Goal: Transaction & Acquisition: Purchase product/service

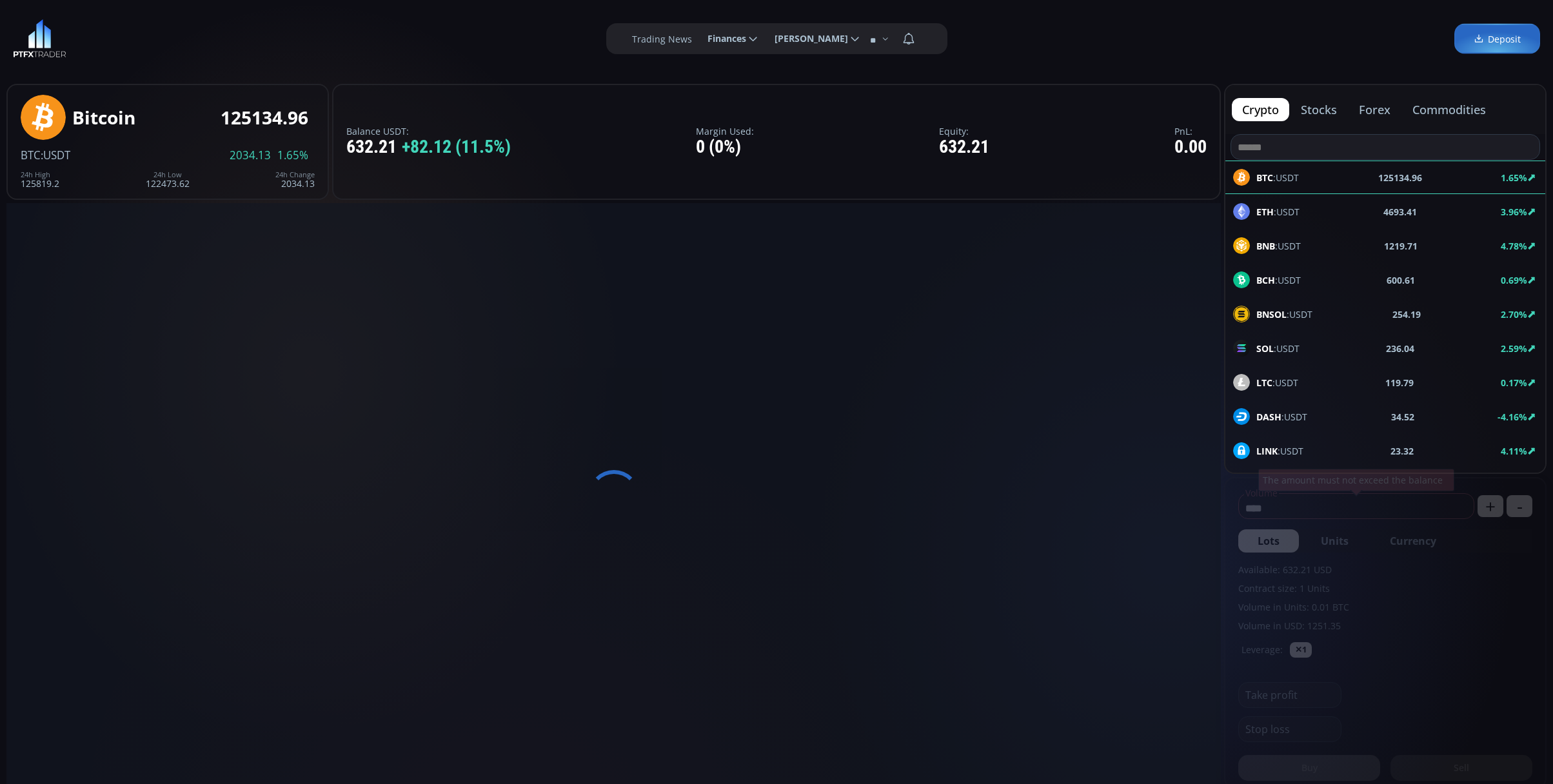
type input "********"
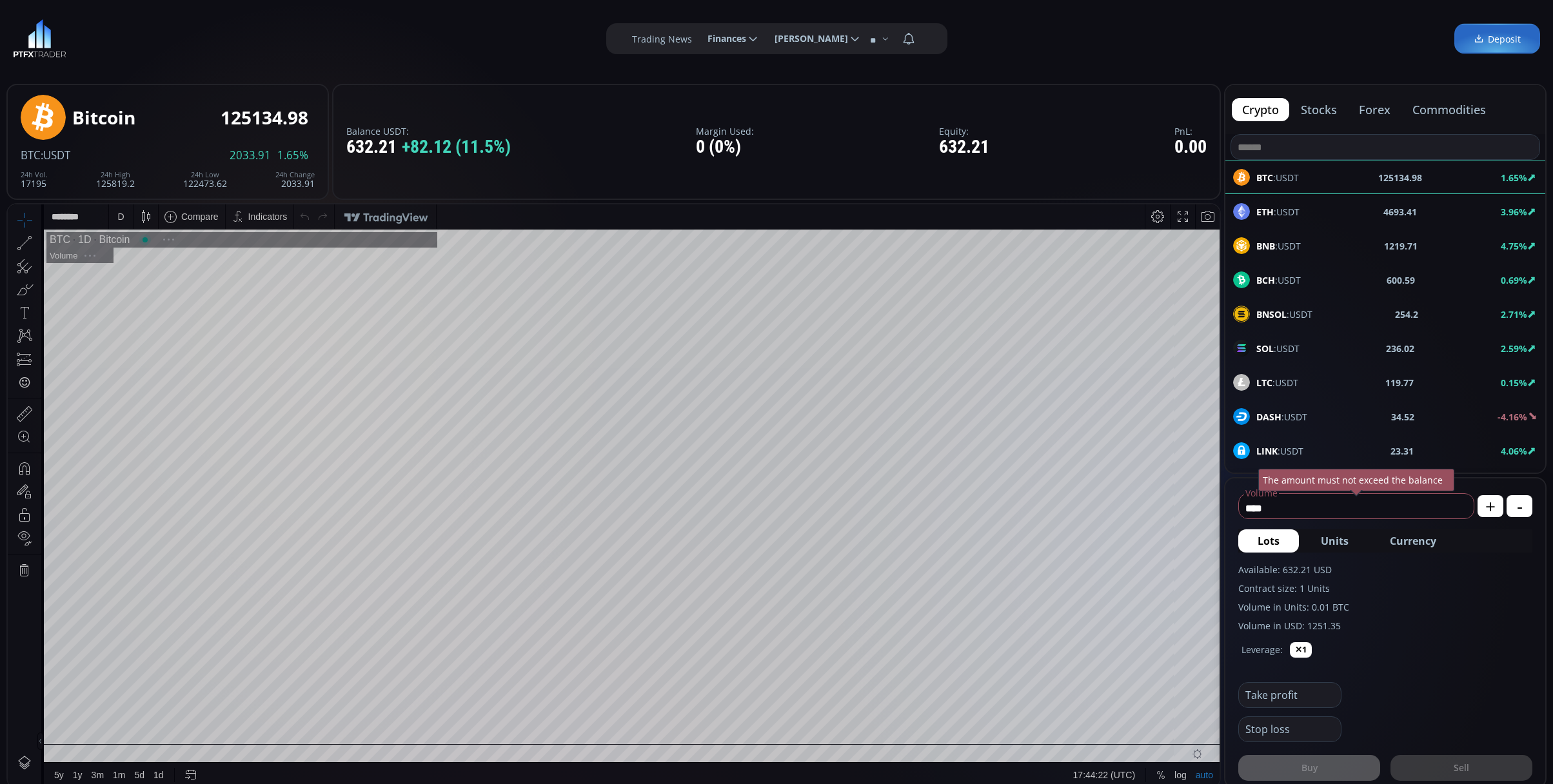
scroll to position [183, 0]
click at [127, 216] on div "D" at bounding box center [120, 216] width 24 height 24
click at [161, 260] on div "1 minute" at bounding box center [154, 264] width 79 height 10
click at [1272, 336] on div "SOL :USDT 236.26 2.69%" at bounding box center [1385, 348] width 320 height 33
click at [121, 214] on div "D" at bounding box center [120, 217] width 6 height 10
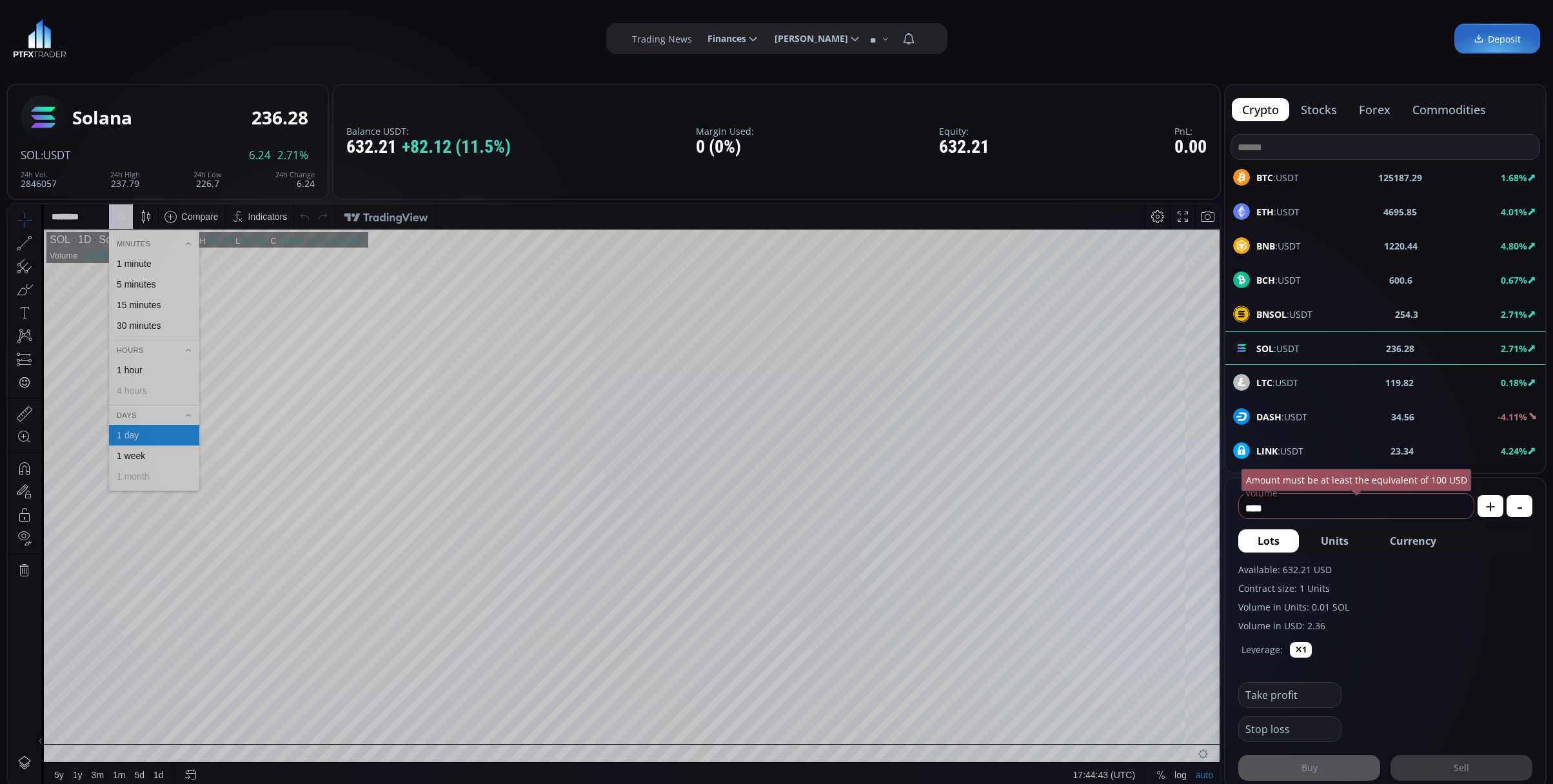
click at [142, 254] on div "1 minute" at bounding box center [154, 264] width 90 height 21
click at [130, 216] on div "1 m" at bounding box center [121, 216] width 25 height 24
click at [169, 435] on div "1 day" at bounding box center [154, 435] width 79 height 10
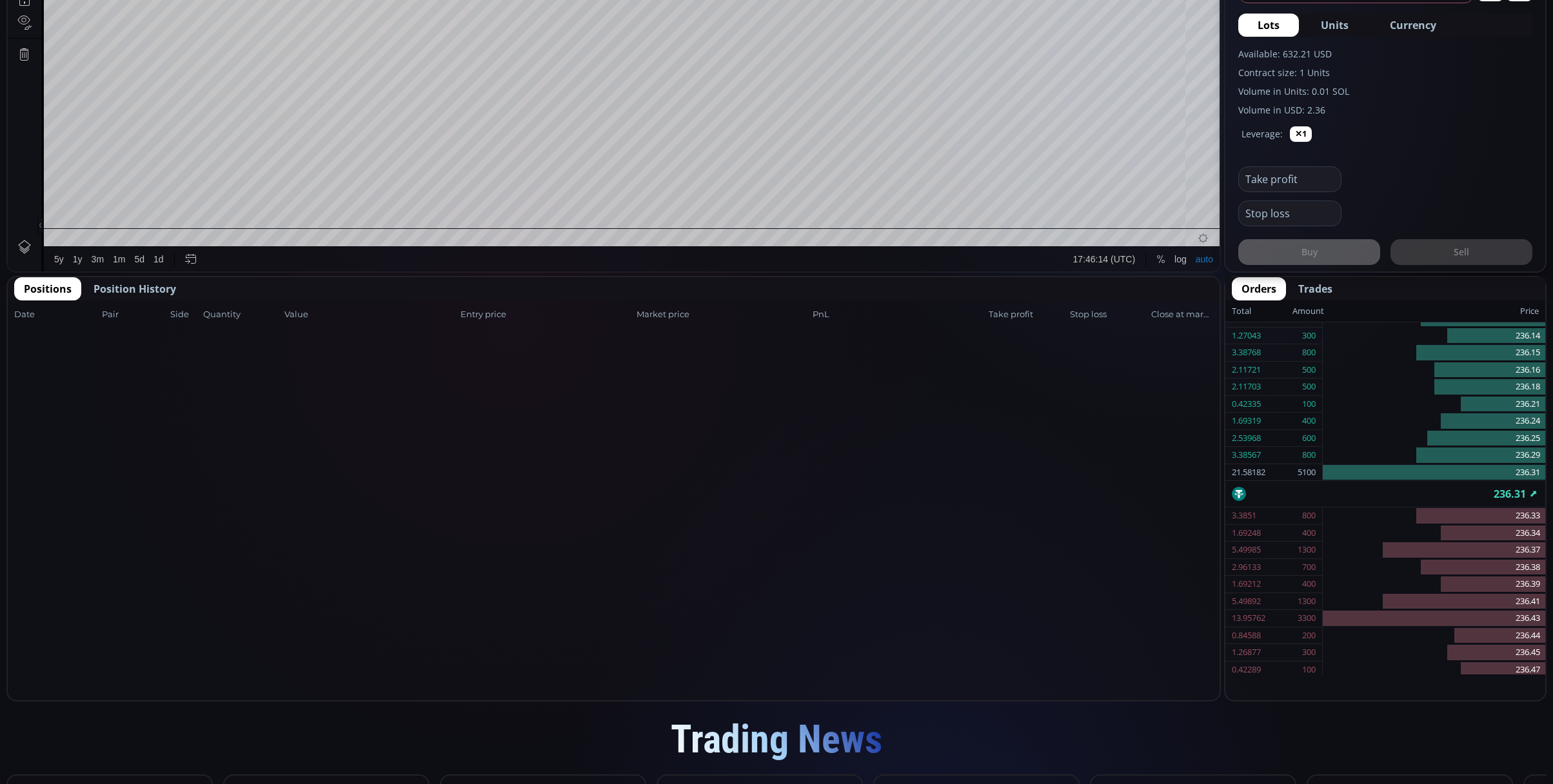
scroll to position [258, 0]
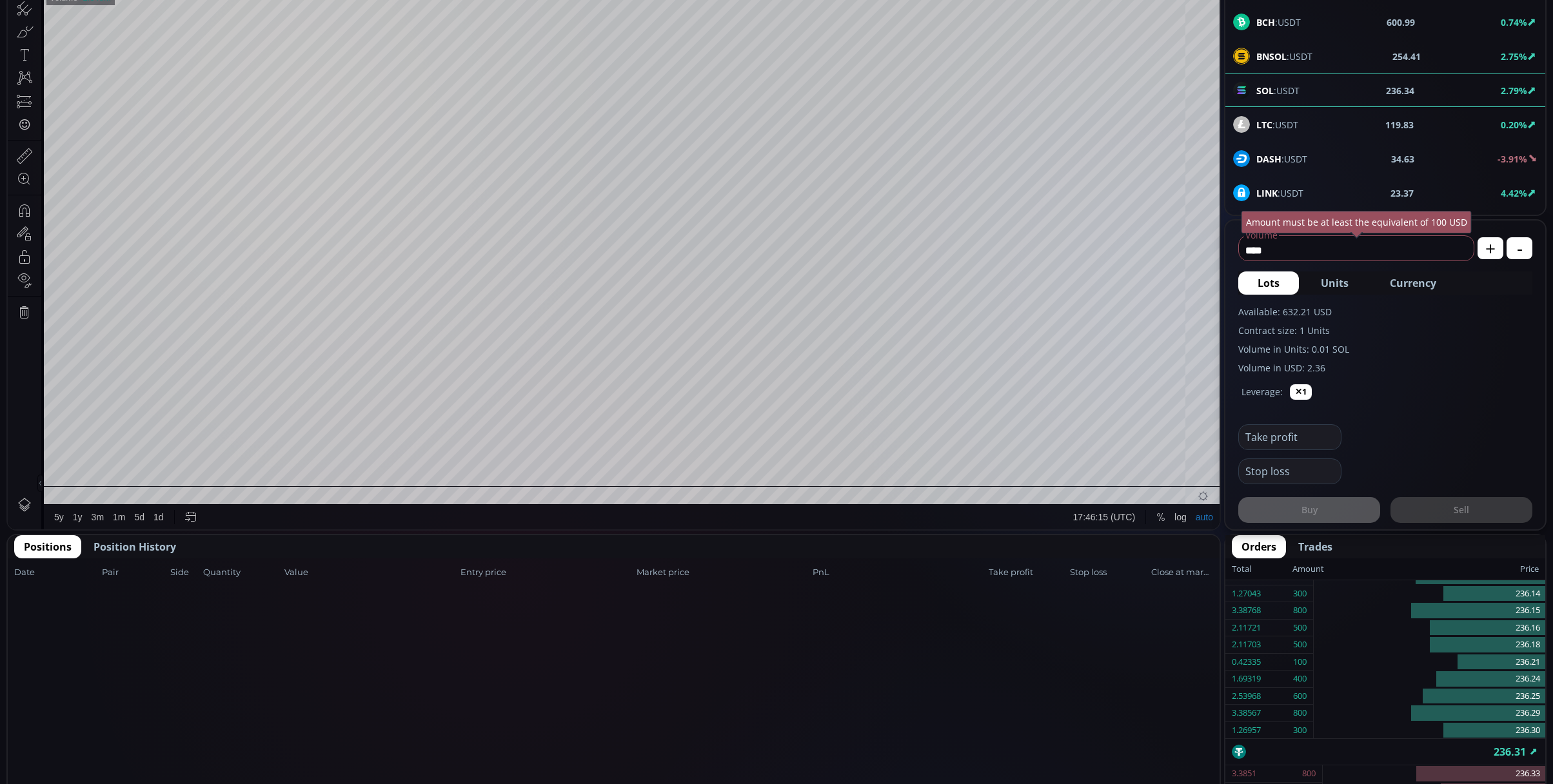
click at [1454, 392] on div "Leverage: ✕1" at bounding box center [1385, 395] width 294 height 42
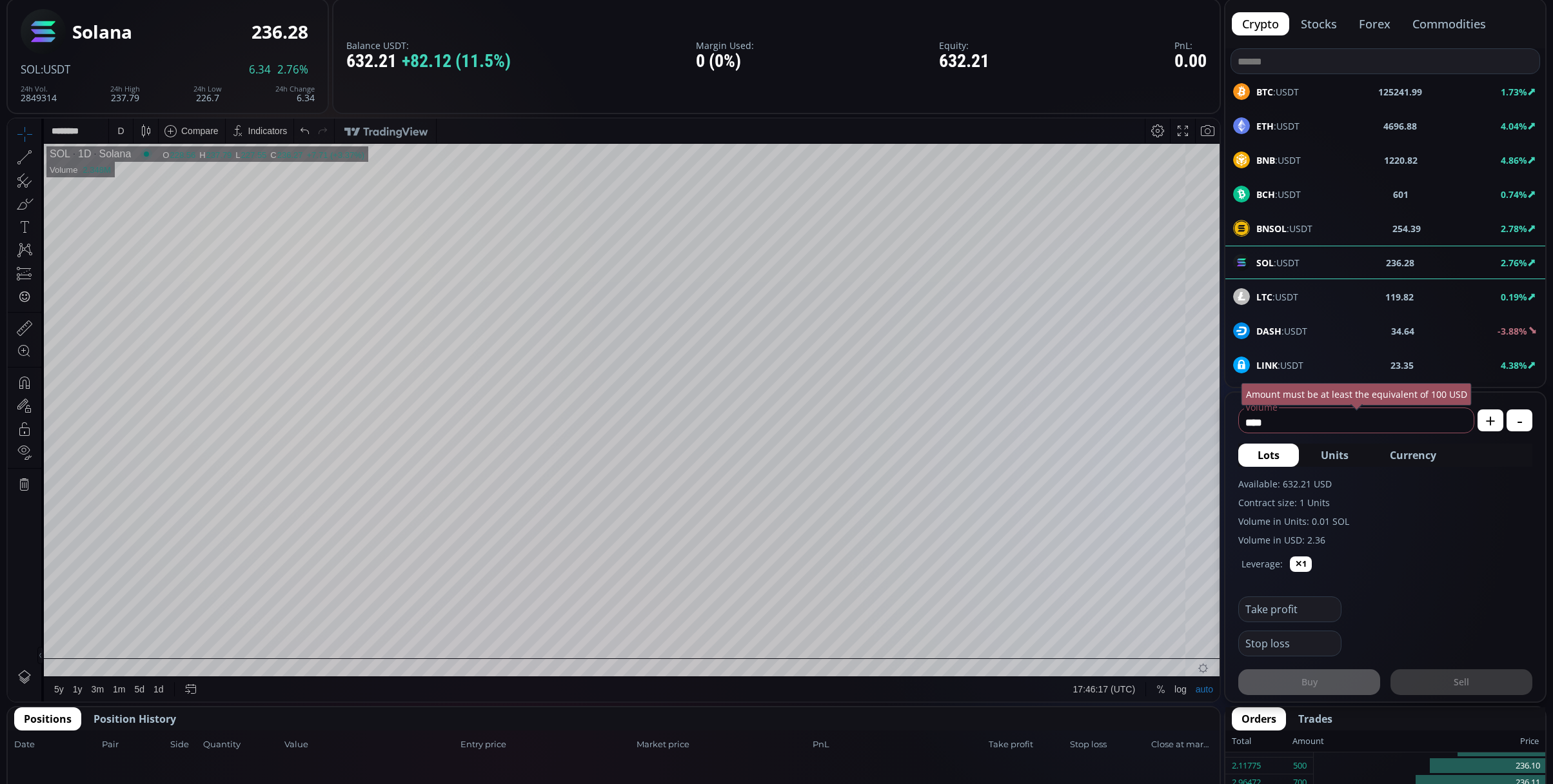
scroll to position [0, 0]
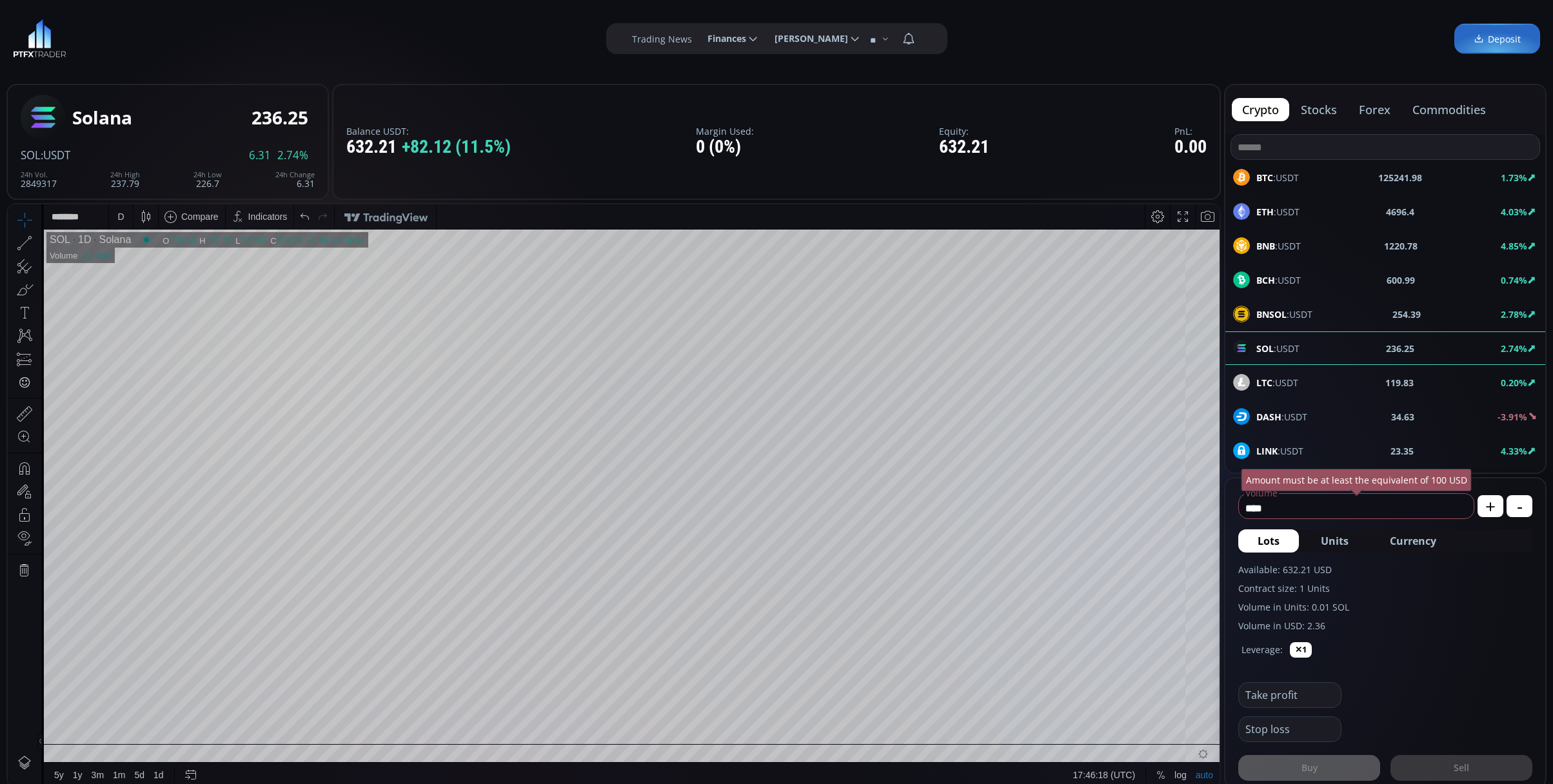
click at [1340, 242] on div "BNB :USDT 1220.78 4.85%" at bounding box center [1385, 246] width 305 height 17
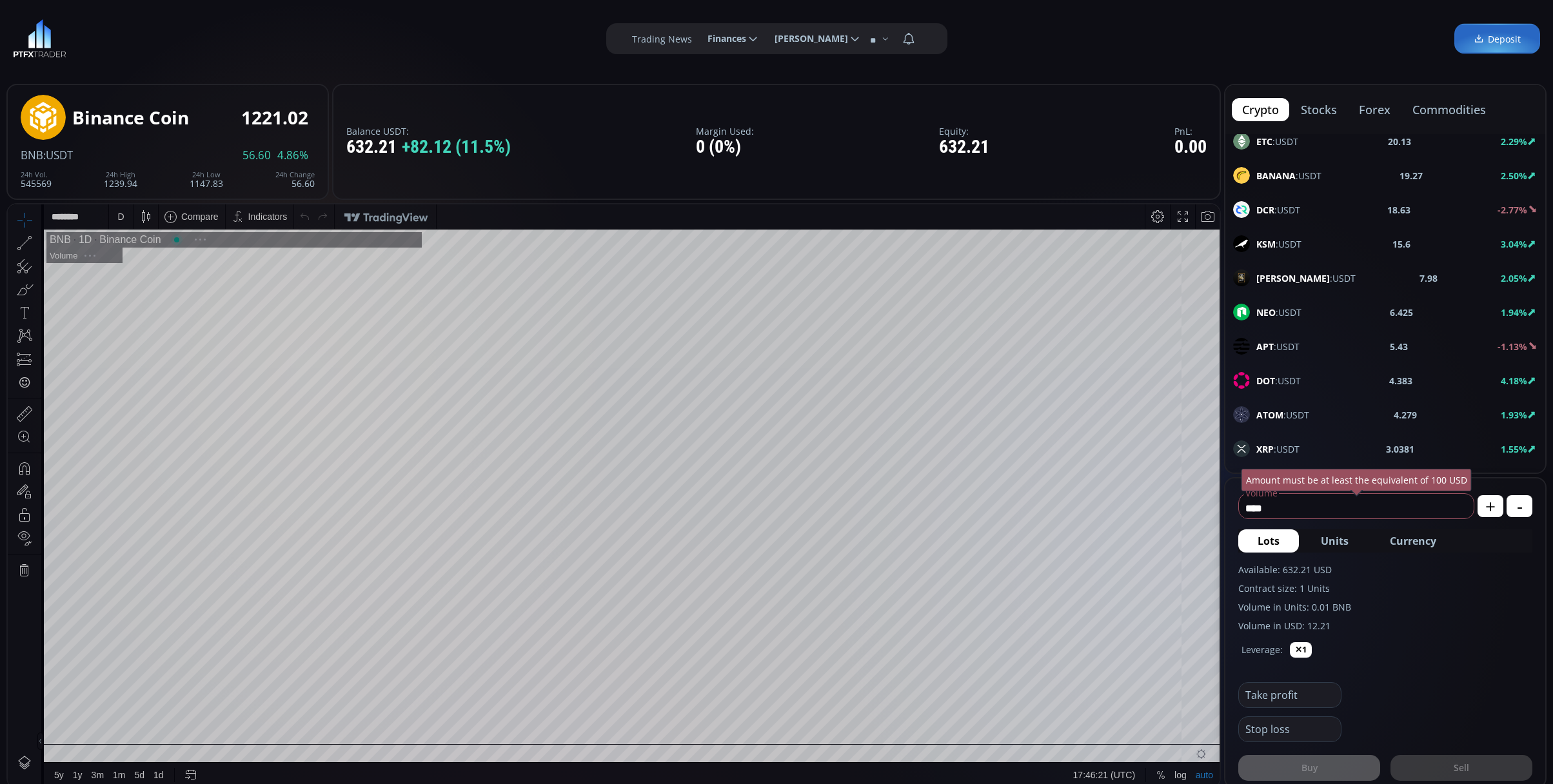
scroll to position [429, 0]
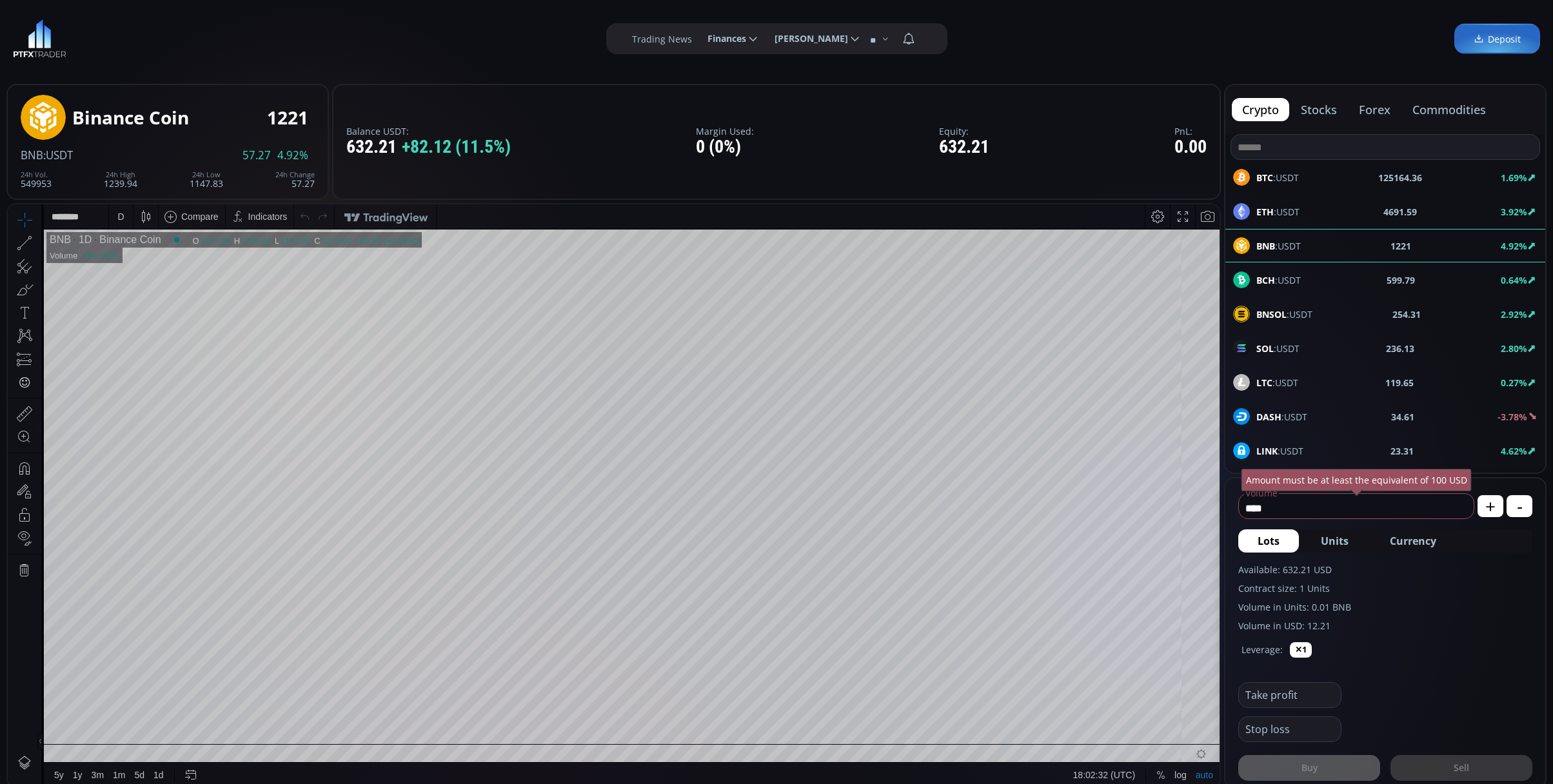
scroll to position [429, 0]
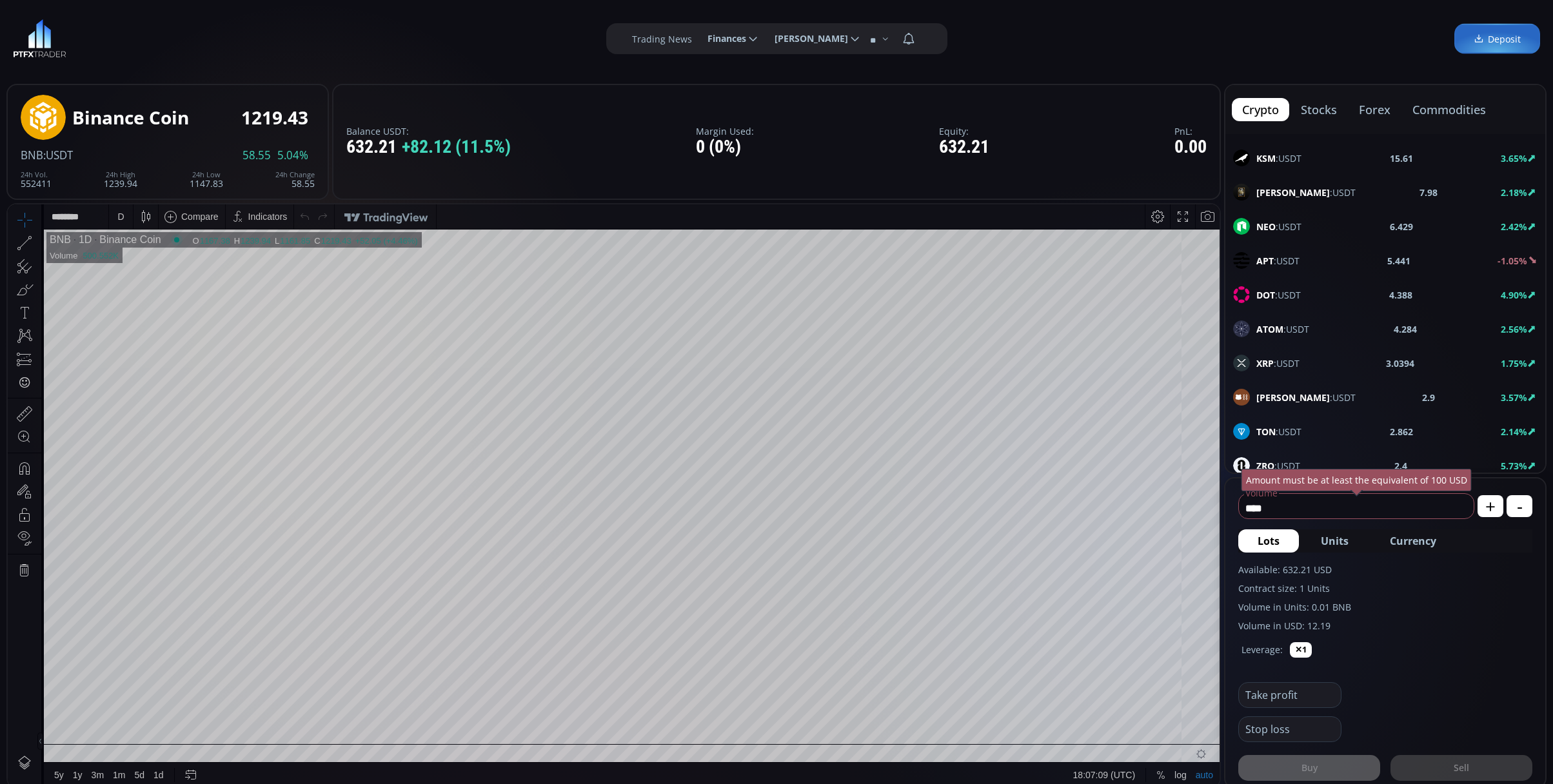
click at [1411, 44] on div "**********" at bounding box center [776, 39] width 1553 height 78
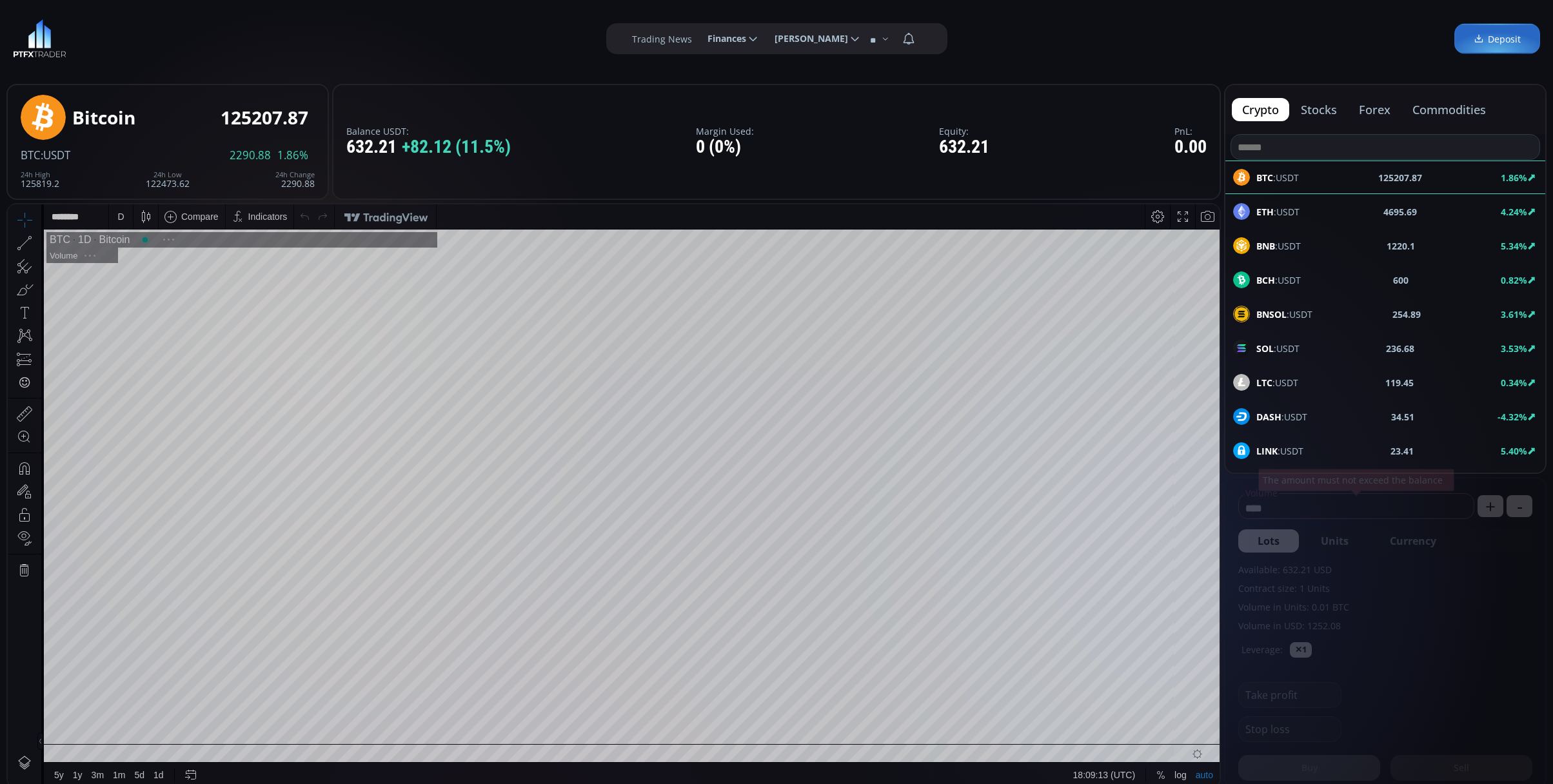
scroll to position [183, 0]
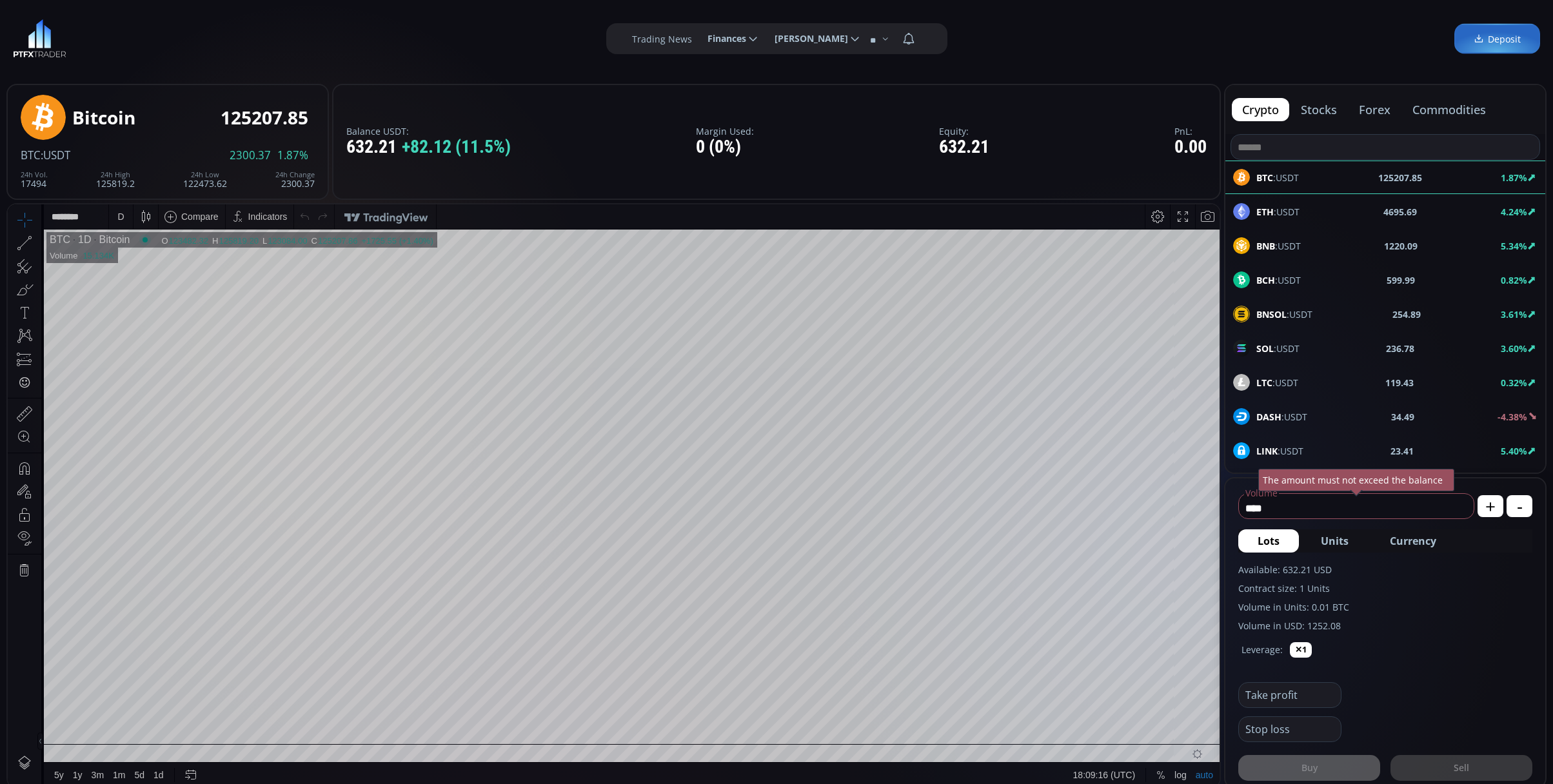
click at [116, 212] on div "D" at bounding box center [121, 216] width 11 height 24
click at [157, 257] on div "1 minute" at bounding box center [154, 264] width 90 height 21
click at [1265, 342] on div "SOL :USDT" at bounding box center [1266, 348] width 66 height 17
click at [116, 214] on div "D" at bounding box center [121, 216] width 11 height 24
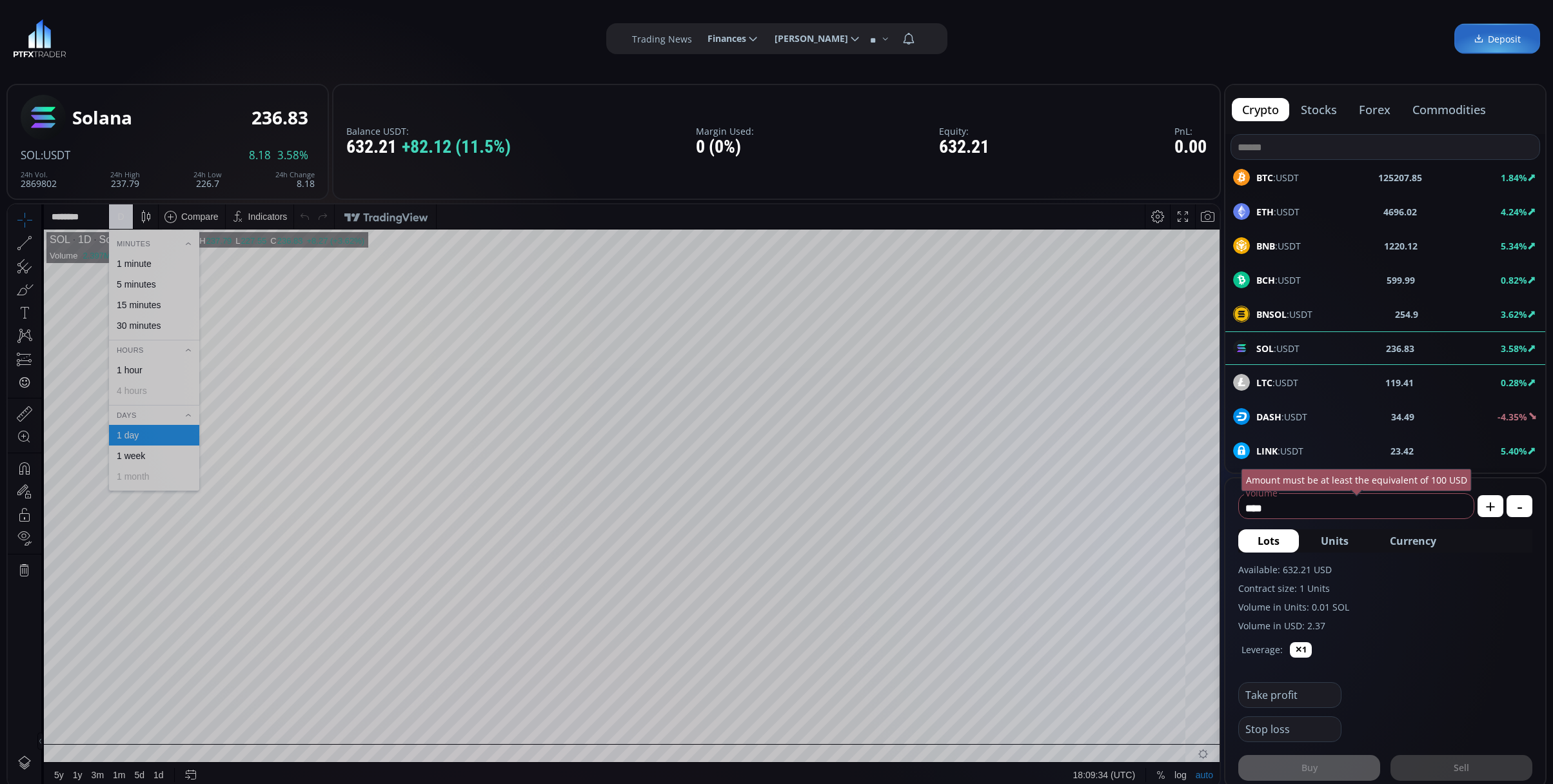
click at [134, 262] on div "1 minute" at bounding box center [134, 264] width 35 height 10
click at [1291, 441] on div "LINK :USDT 23.36 5.18%" at bounding box center [1385, 450] width 320 height 33
click at [118, 215] on div "D" at bounding box center [120, 217] width 6 height 10
click at [128, 262] on div "1 minute" at bounding box center [134, 264] width 35 height 10
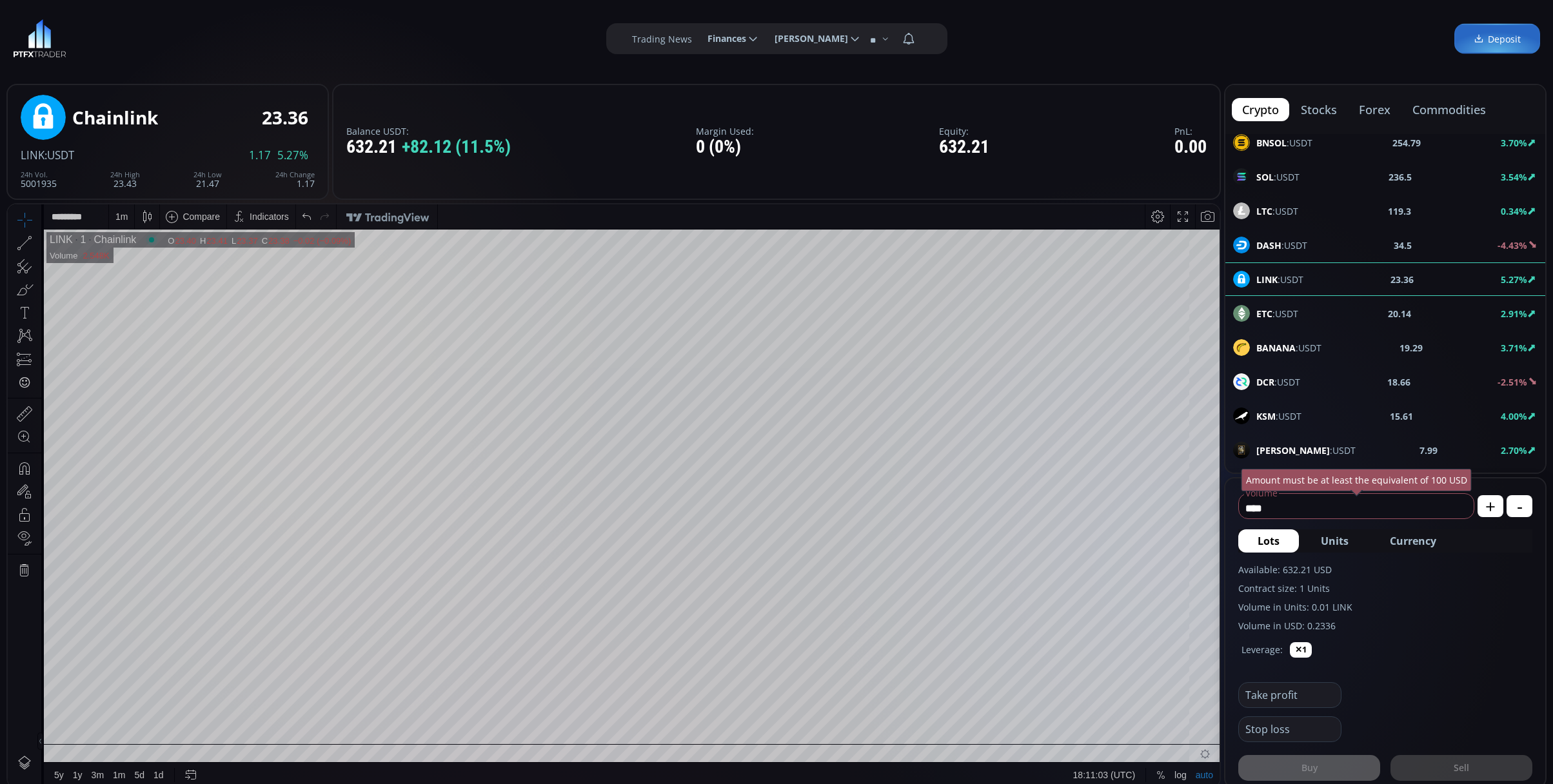
click at [1408, 543] on span "Currency" at bounding box center [1412, 540] width 46 height 15
drag, startPoint x: 1321, startPoint y: 506, endPoint x: 1220, endPoint y: 511, distance: 101.1
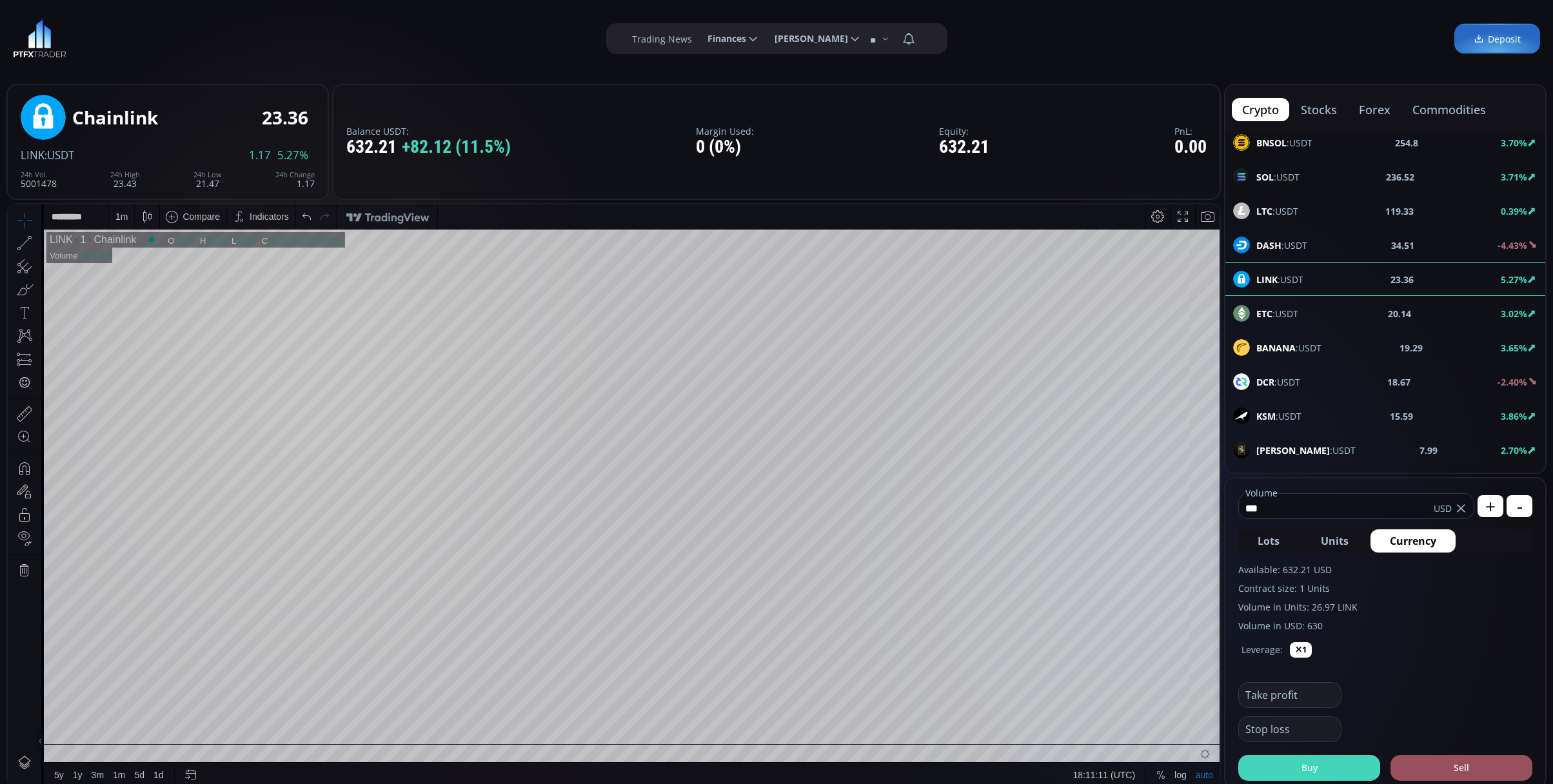
type input "***"
click at [1319, 776] on button "Buy" at bounding box center [1309, 767] width 142 height 26
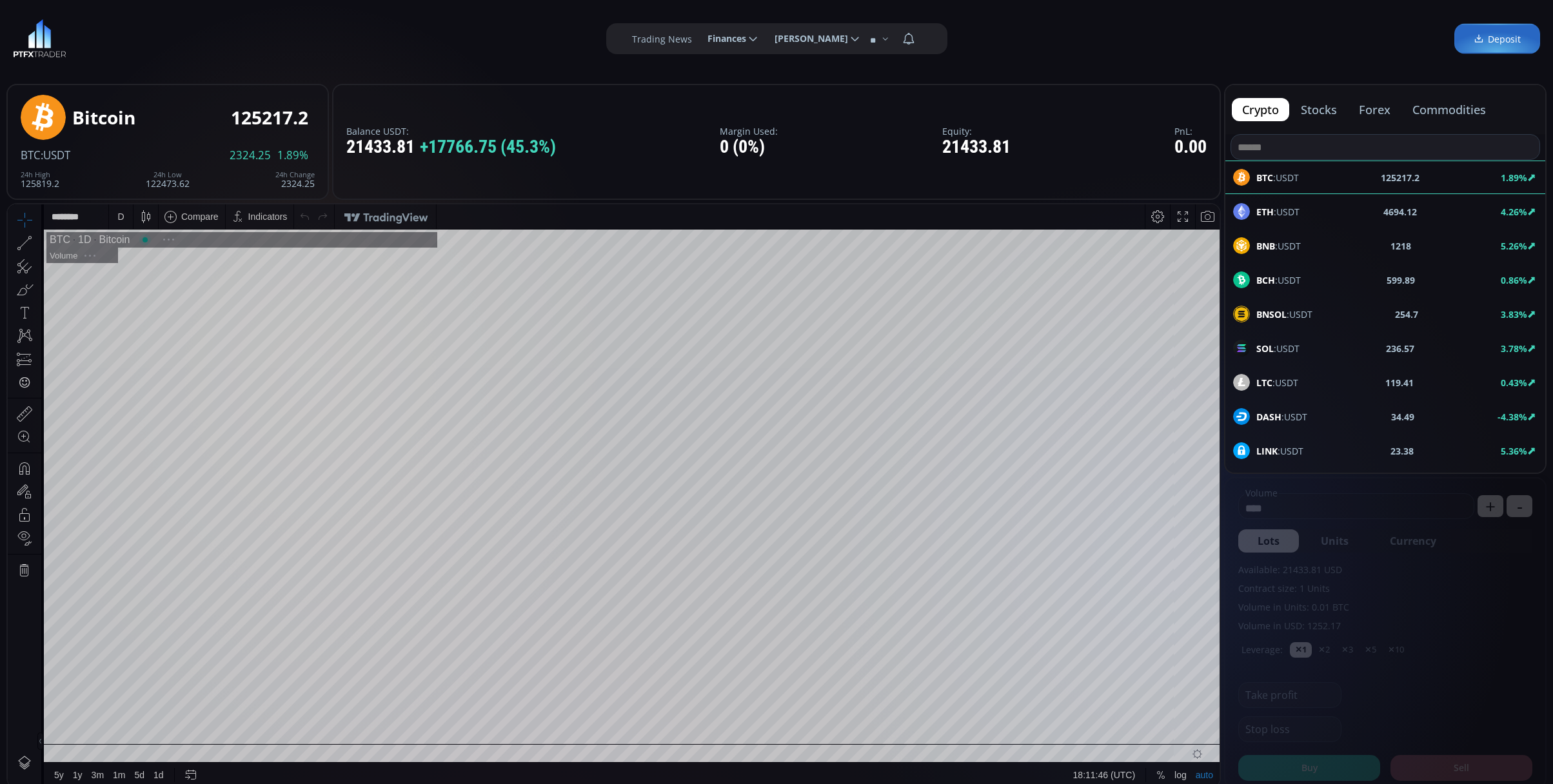
scroll to position [183, 0]
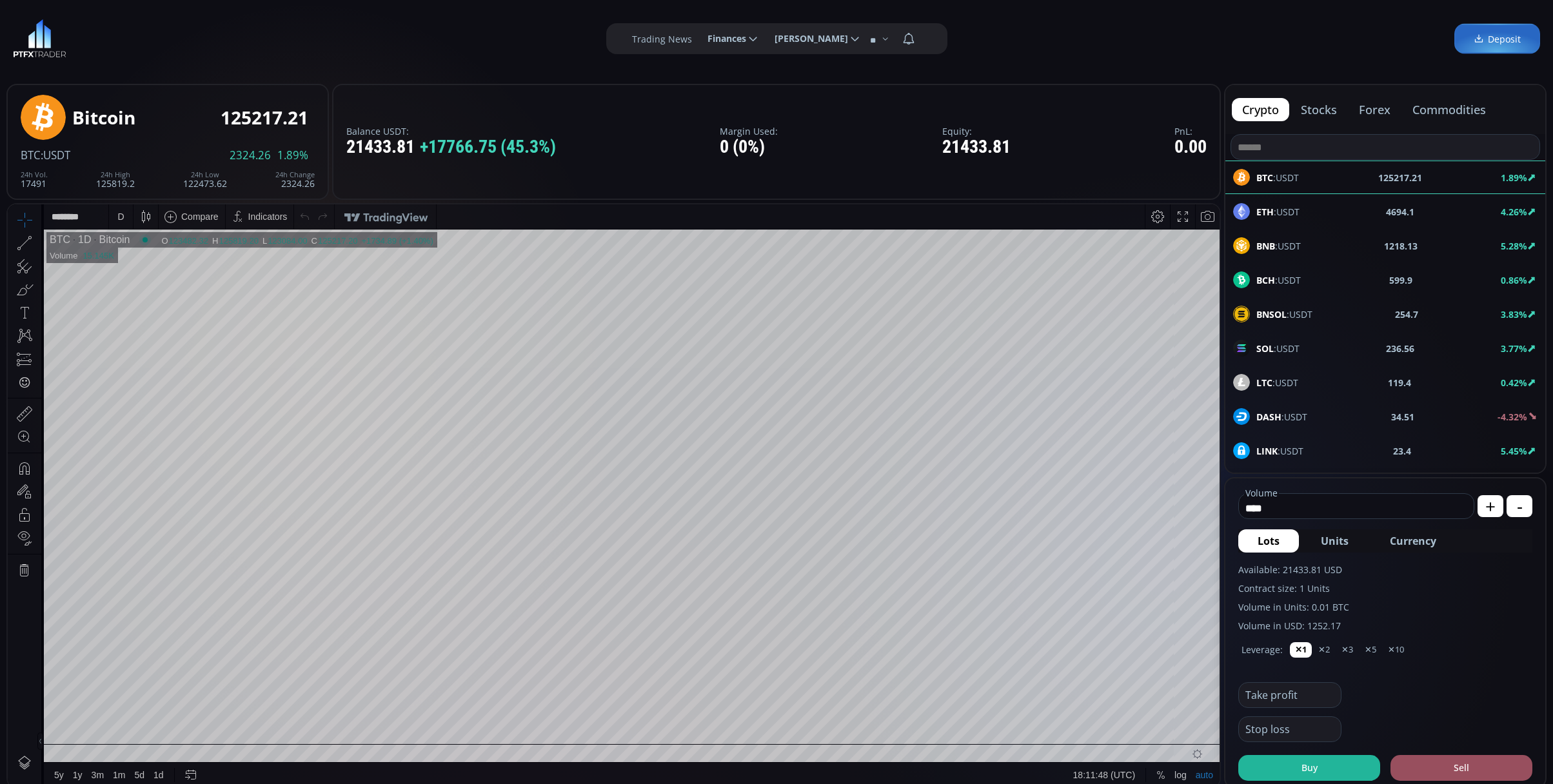
click at [1322, 441] on div "LINK :USDT 23.4 5.45%" at bounding box center [1385, 450] width 320 height 33
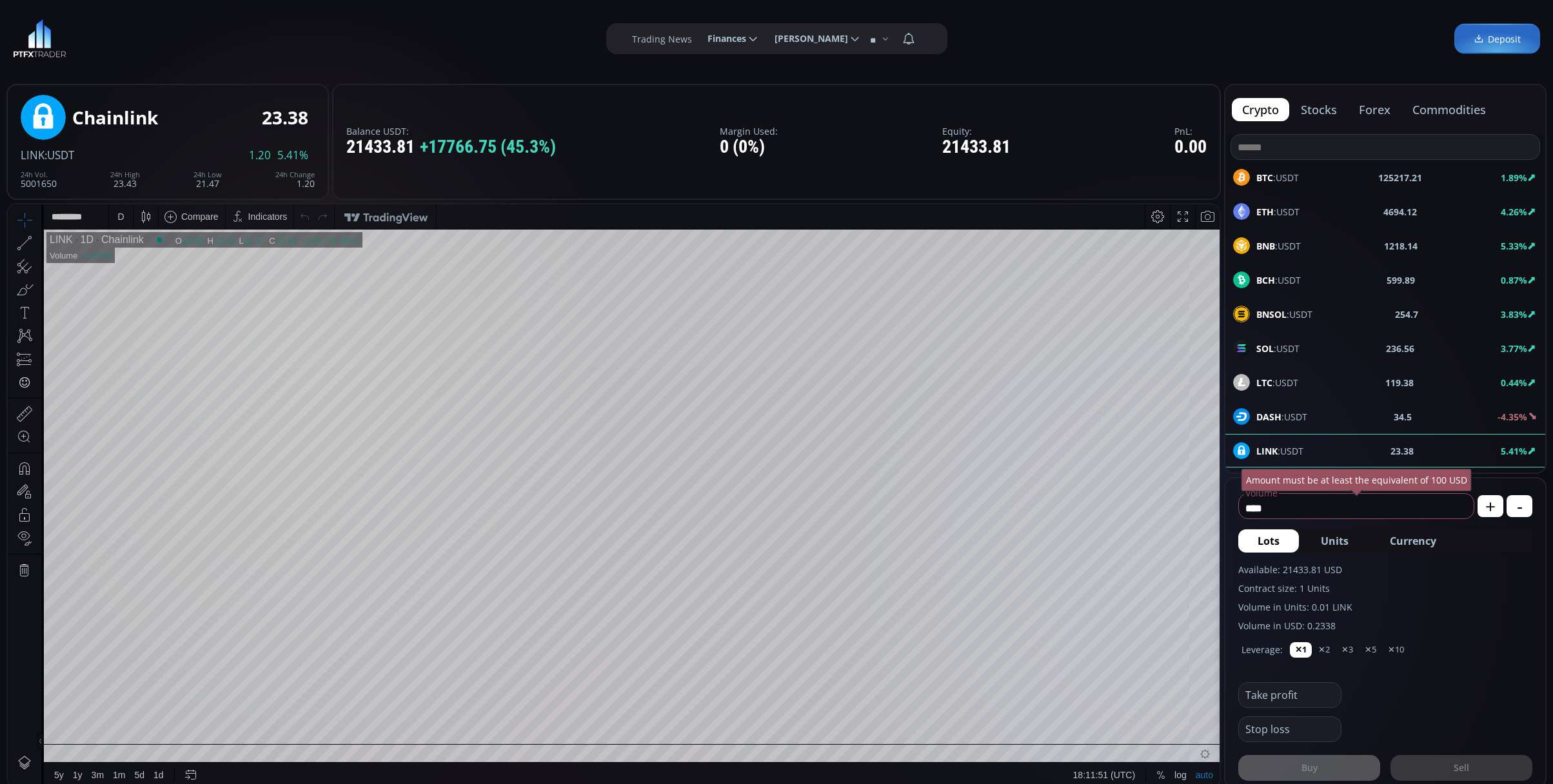
click at [1428, 540] on span "Currency" at bounding box center [1412, 540] width 46 height 15
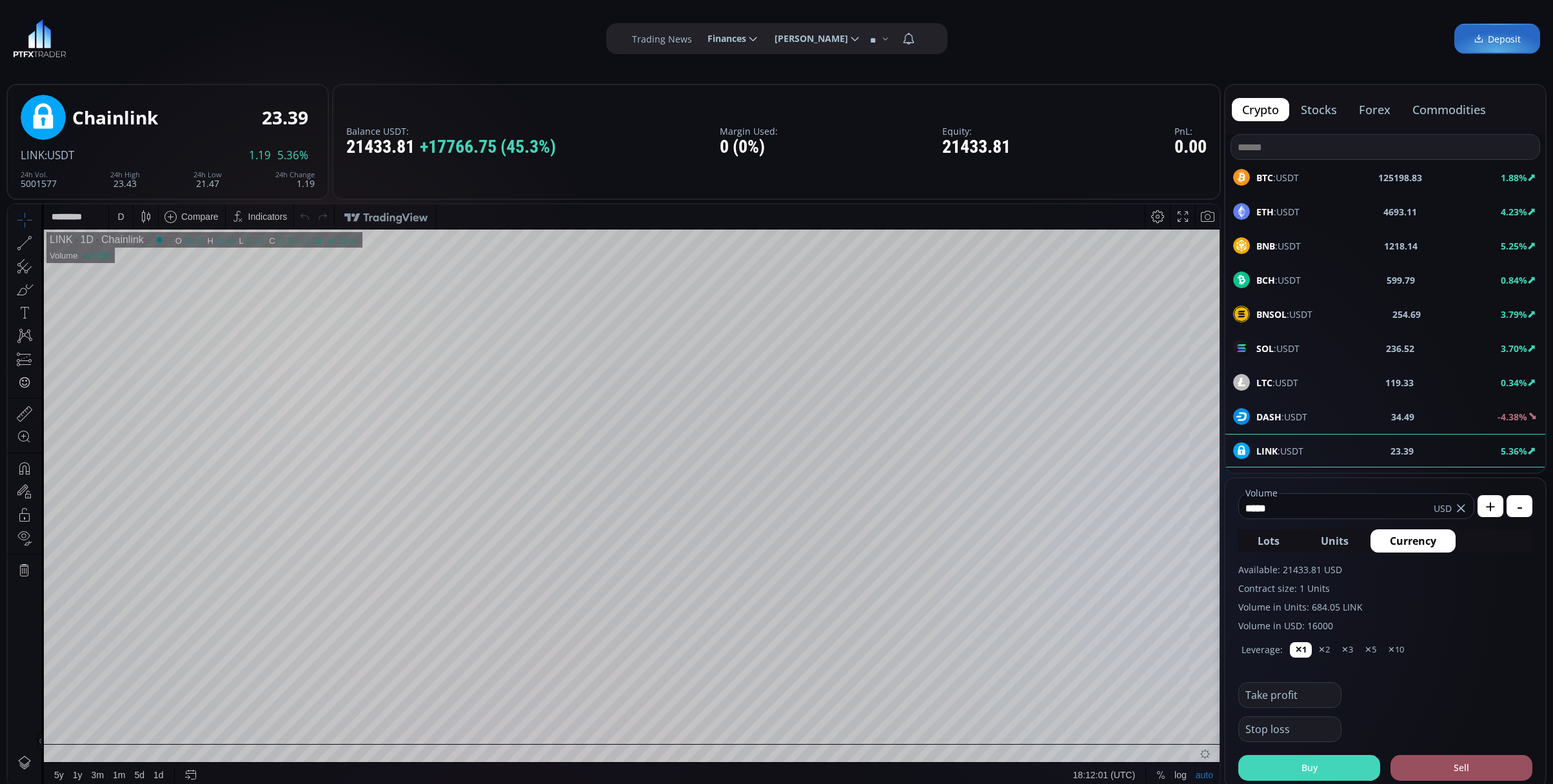
type input "*****"
click at [1314, 767] on button "Buy" at bounding box center [1309, 767] width 142 height 26
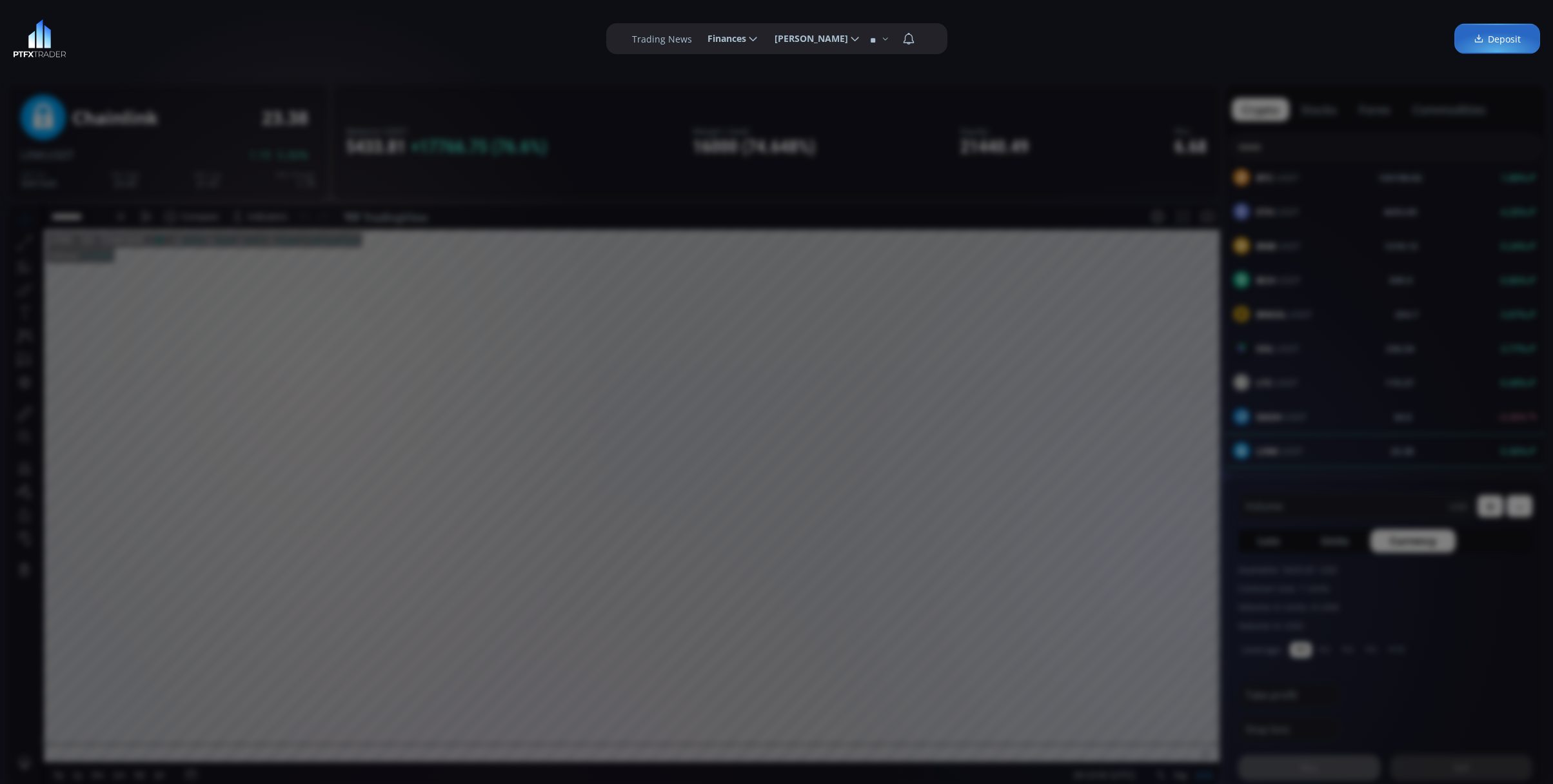
scroll to position [172, 0]
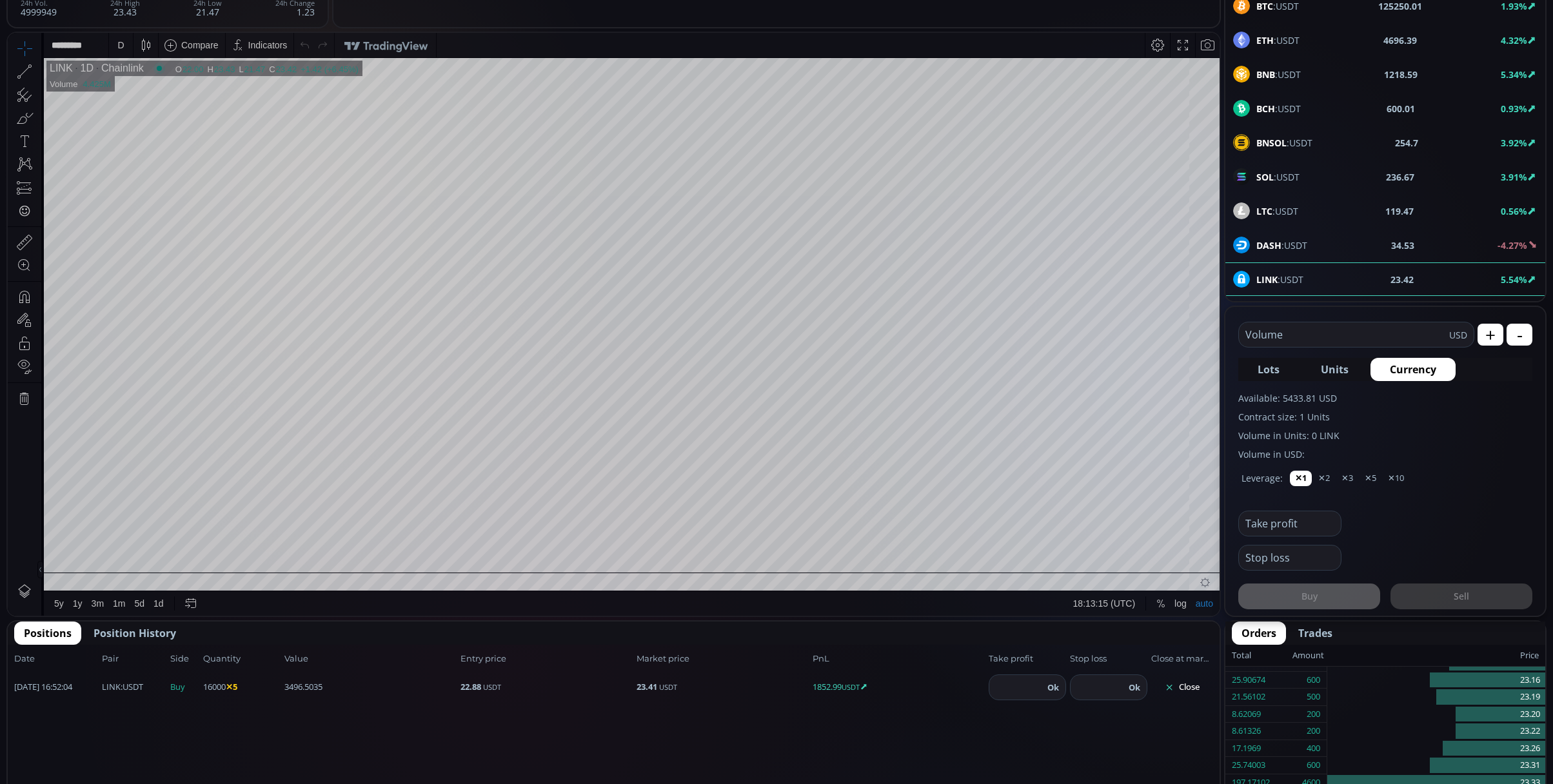
click at [118, 40] on div "D" at bounding box center [120, 45] width 6 height 10
click at [120, 94] on div "1 minute" at bounding box center [134, 92] width 35 height 10
